Goal: Task Accomplishment & Management: Use online tool/utility

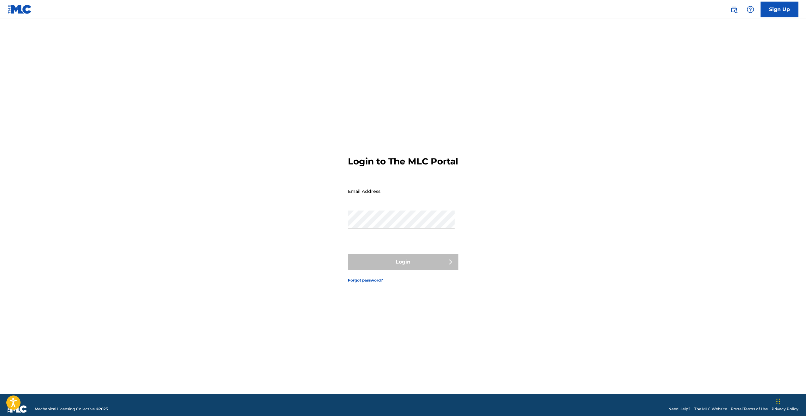
click at [392, 206] on div "Email Address" at bounding box center [401, 196] width 107 height 28
click at [389, 196] on input "Email Address" at bounding box center [401, 191] width 107 height 18
type input "[EMAIL_ADDRESS][DOMAIN_NAME]"
click at [381, 257] on form "Login to The MLC Portal Email Address [EMAIL_ADDRESS][DOMAIN_NAME] Password Log…" at bounding box center [403, 214] width 111 height 359
click at [381, 261] on button "Login" at bounding box center [403, 262] width 111 height 16
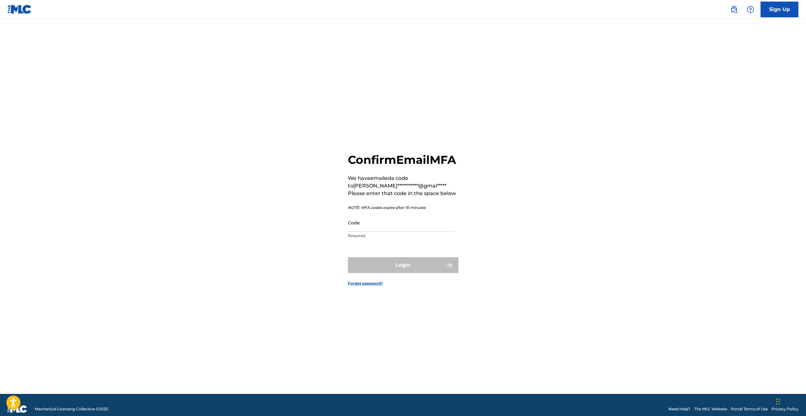
click at [375, 231] on input "Code" at bounding box center [401, 223] width 107 height 18
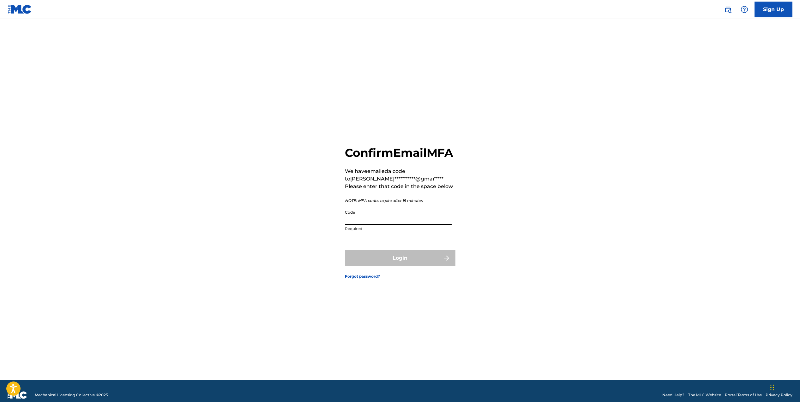
click at [360, 224] on input "Code" at bounding box center [398, 216] width 107 height 18
paste input "833505"
type input "833505"
click at [369, 266] on button "Login" at bounding box center [400, 258] width 111 height 16
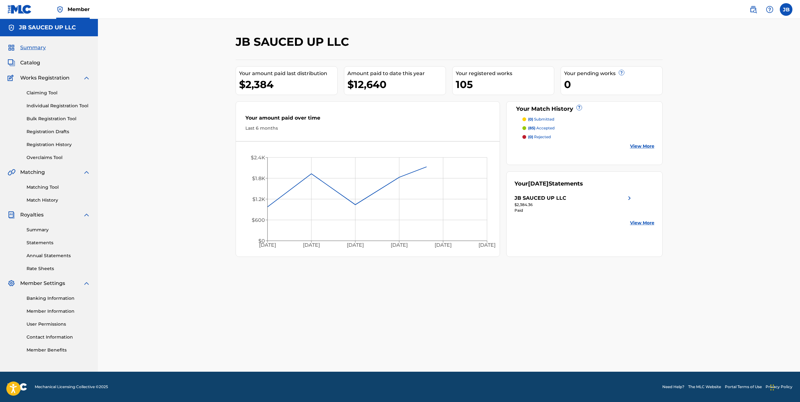
click at [42, 149] on div "Claiming Tool Individual Registration Tool Bulk Registration Tool Registration …" at bounding box center [49, 121] width 83 height 79
click at [42, 146] on link "Registration History" at bounding box center [59, 144] width 64 height 7
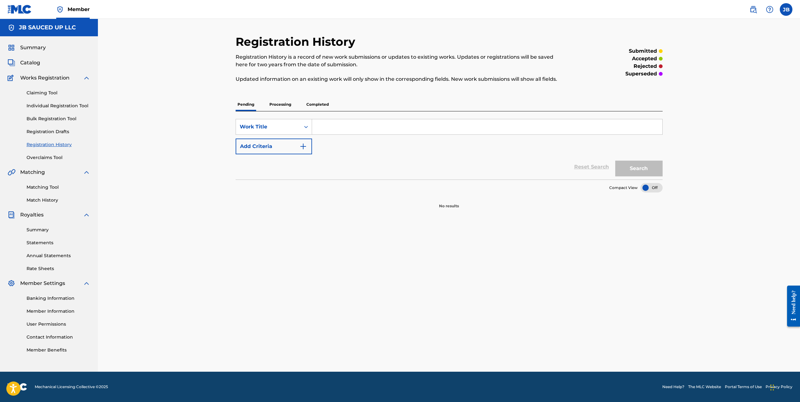
click at [53, 189] on link "Matching Tool" at bounding box center [59, 187] width 64 height 7
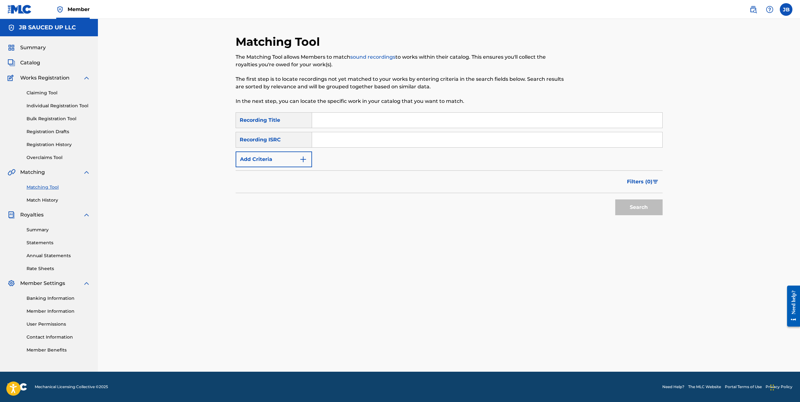
click at [390, 119] on input "Search Form" at bounding box center [487, 120] width 350 height 15
click at [255, 162] on button "Add Criteria" at bounding box center [274, 160] width 76 height 16
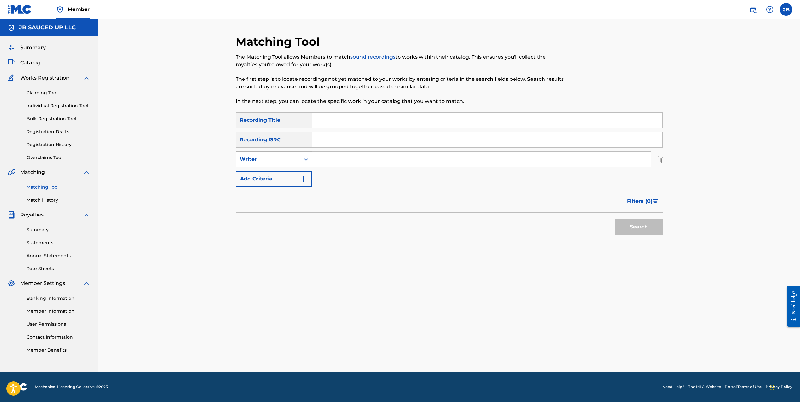
click at [268, 165] on div "Writer" at bounding box center [274, 160] width 76 height 16
click at [328, 158] on input "Search Form" at bounding box center [481, 159] width 339 height 15
type input "[PERSON_NAME]"
click at [659, 228] on button "Search" at bounding box center [638, 227] width 47 height 16
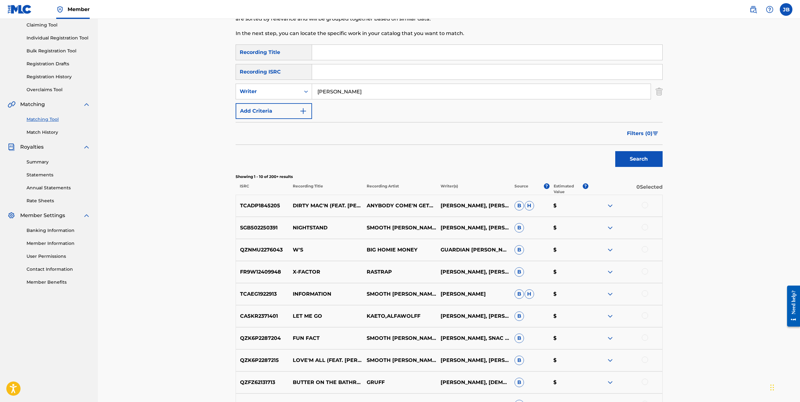
scroll to position [159, 0]
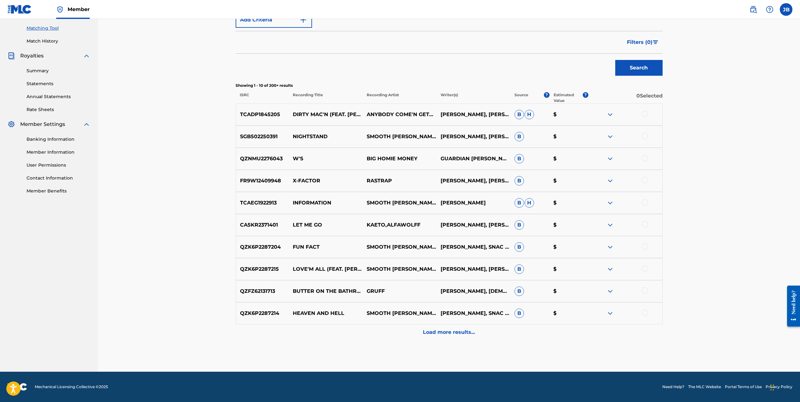
click at [428, 336] on p "Load more results..." at bounding box center [449, 333] width 52 height 8
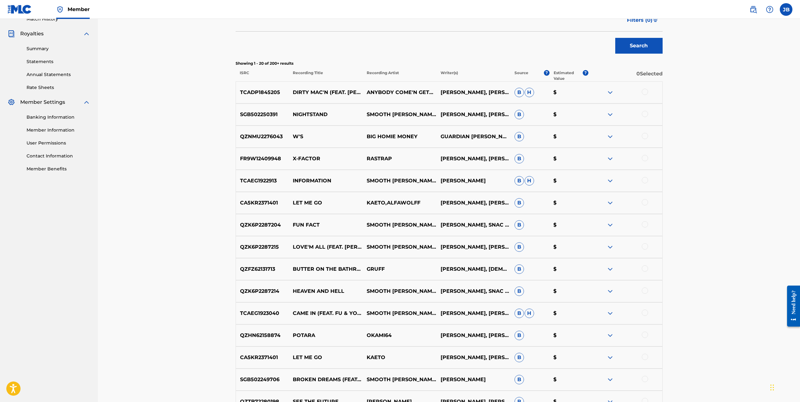
scroll to position [380, 0]
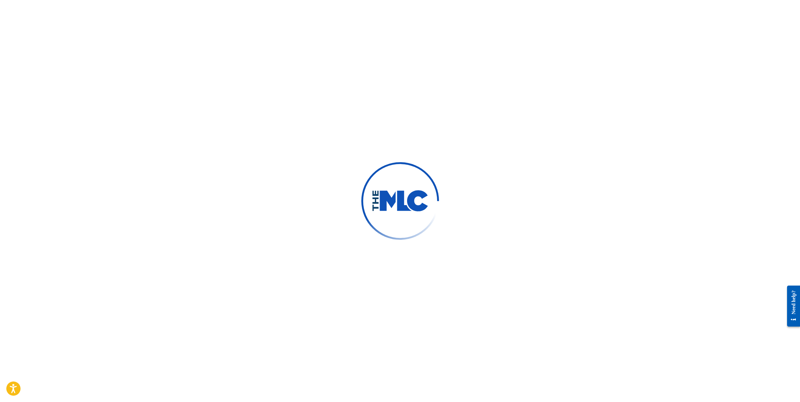
click at [230, 93] on div at bounding box center [400, 201] width 800 height 402
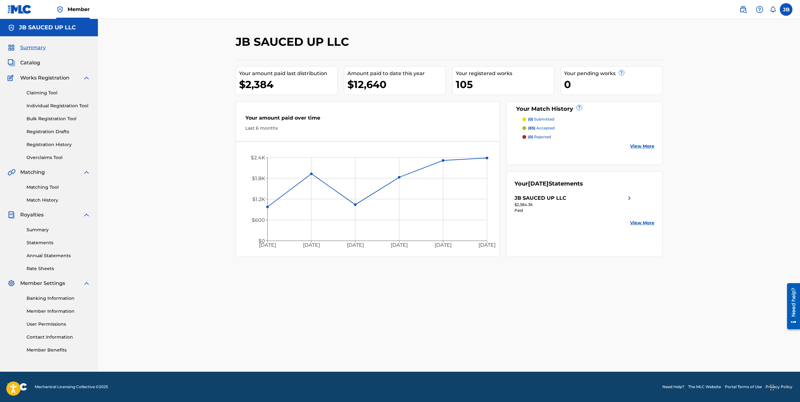
click at [46, 189] on link "Matching Tool" at bounding box center [59, 187] width 64 height 7
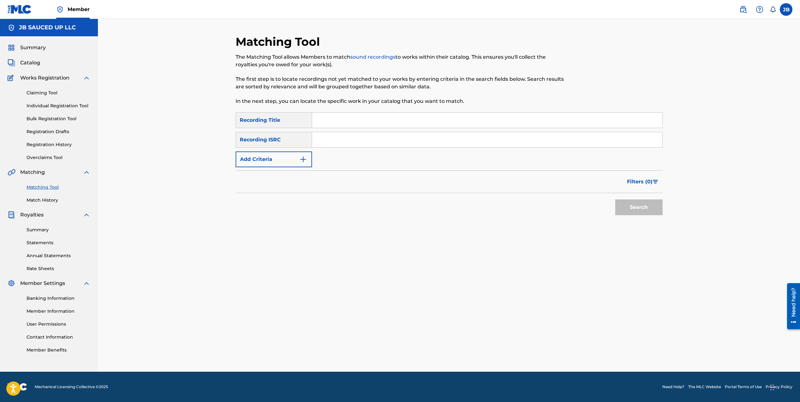
click at [354, 123] on input "Search Form" at bounding box center [487, 120] width 350 height 15
type input "finest"
click at [292, 138] on div "Recording ISRC" at bounding box center [274, 140] width 76 height 16
click at [291, 163] on button "Add Criteria" at bounding box center [274, 160] width 76 height 16
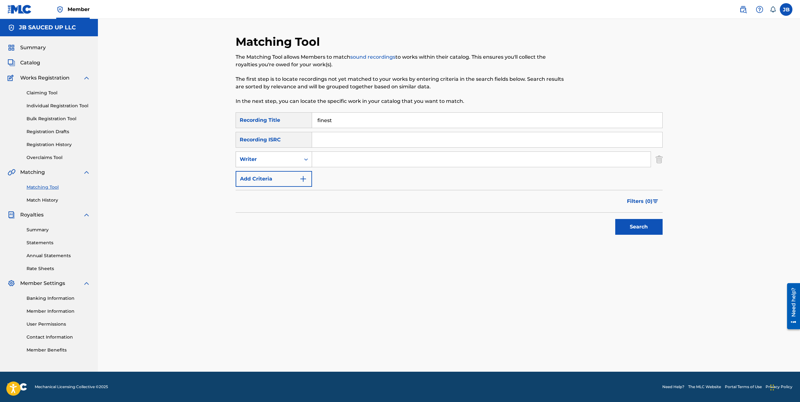
click at [285, 157] on div "Writer" at bounding box center [268, 160] width 57 height 8
click at [290, 180] on div "Recording Artist" at bounding box center [274, 175] width 76 height 16
click at [337, 163] on input "Search Form" at bounding box center [481, 159] width 339 height 15
type input "youngboy"
click at [615, 219] on button "Search" at bounding box center [638, 227] width 47 height 16
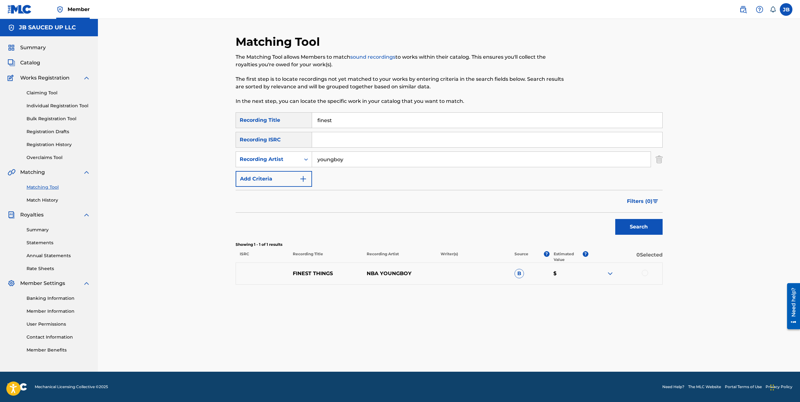
click at [389, 269] on div "FINEST THINGS NBA YOUNGBOY B $" at bounding box center [449, 274] width 427 height 22
